Goal: Transaction & Acquisition: Purchase product/service

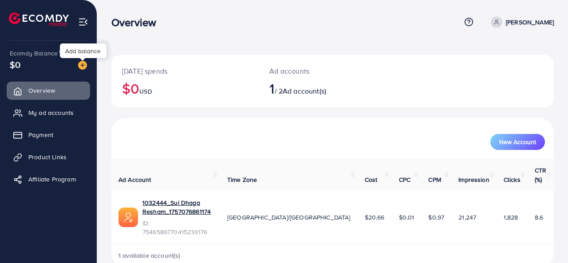
click at [79, 66] on img at bounding box center [82, 65] width 9 height 9
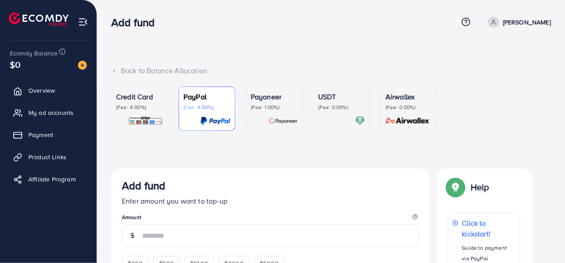
click at [518, 23] on p "[PERSON_NAME]" at bounding box center [527, 22] width 48 height 11
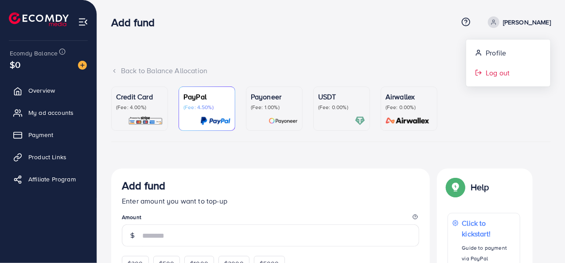
click at [486, 66] on link "Log out" at bounding box center [509, 73] width 84 height 20
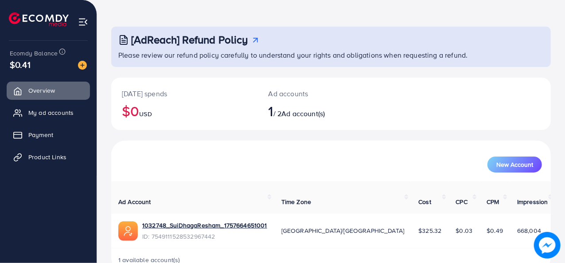
scroll to position [42, 0]
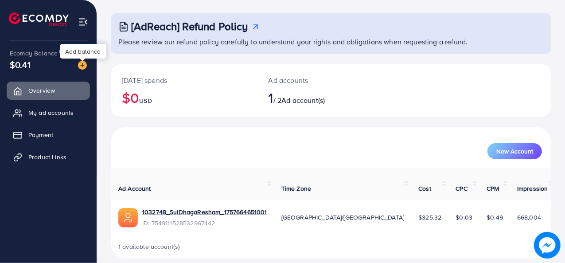
click at [81, 68] on img at bounding box center [82, 65] width 9 height 9
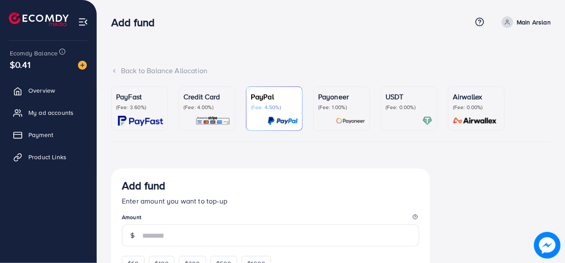
click at [396, 112] on div "USDT (Fee: 0.00%)" at bounding box center [409, 108] width 47 height 35
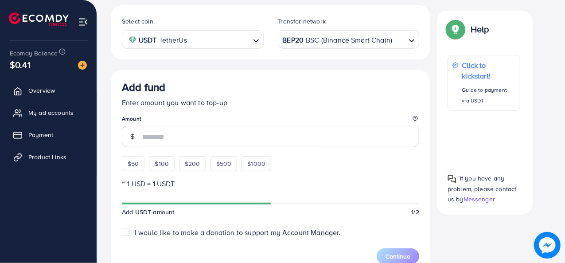
scroll to position [177, 0]
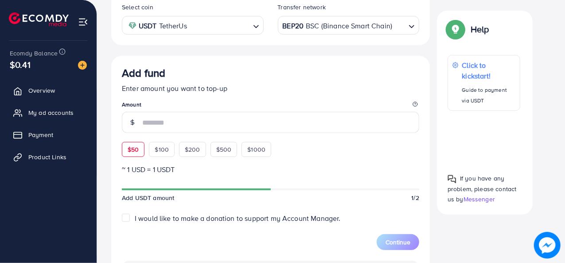
click at [143, 145] on div "$50" at bounding box center [133, 149] width 23 height 15
type input "**"
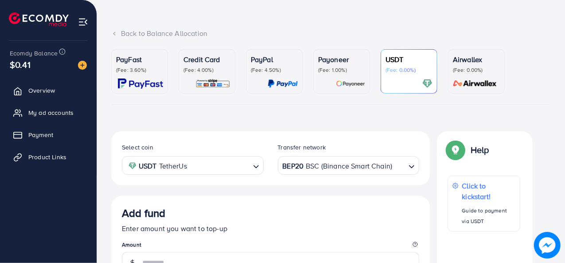
scroll to position [51, 0]
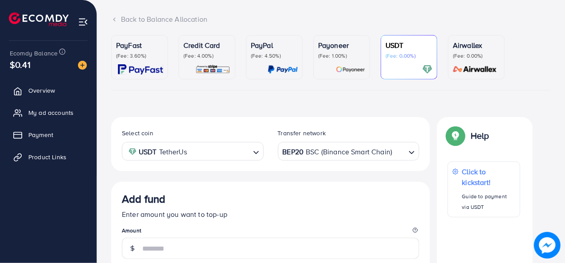
click at [125, 61] on div "PayFast (Fee: 3.60%)" at bounding box center [139, 57] width 47 height 35
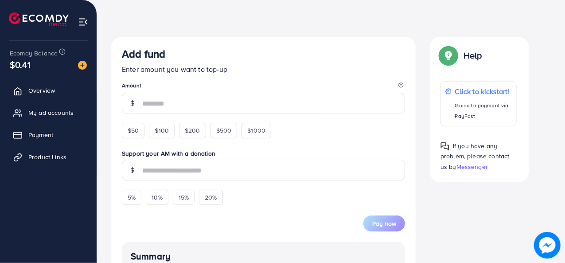
scroll to position [133, 0]
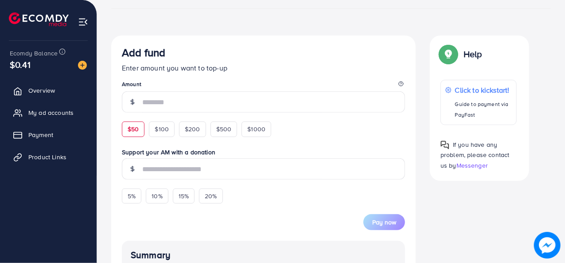
click at [139, 122] on div "$50" at bounding box center [133, 129] width 23 height 15
type input "**"
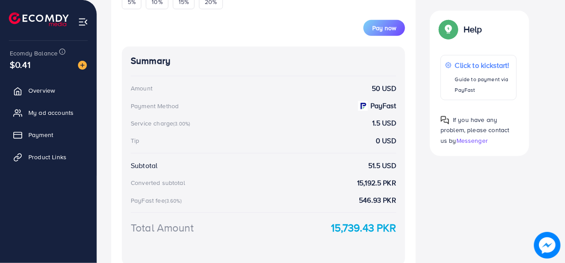
scroll to position [355, 0]
